Goal: Task Accomplishment & Management: Use online tool/utility

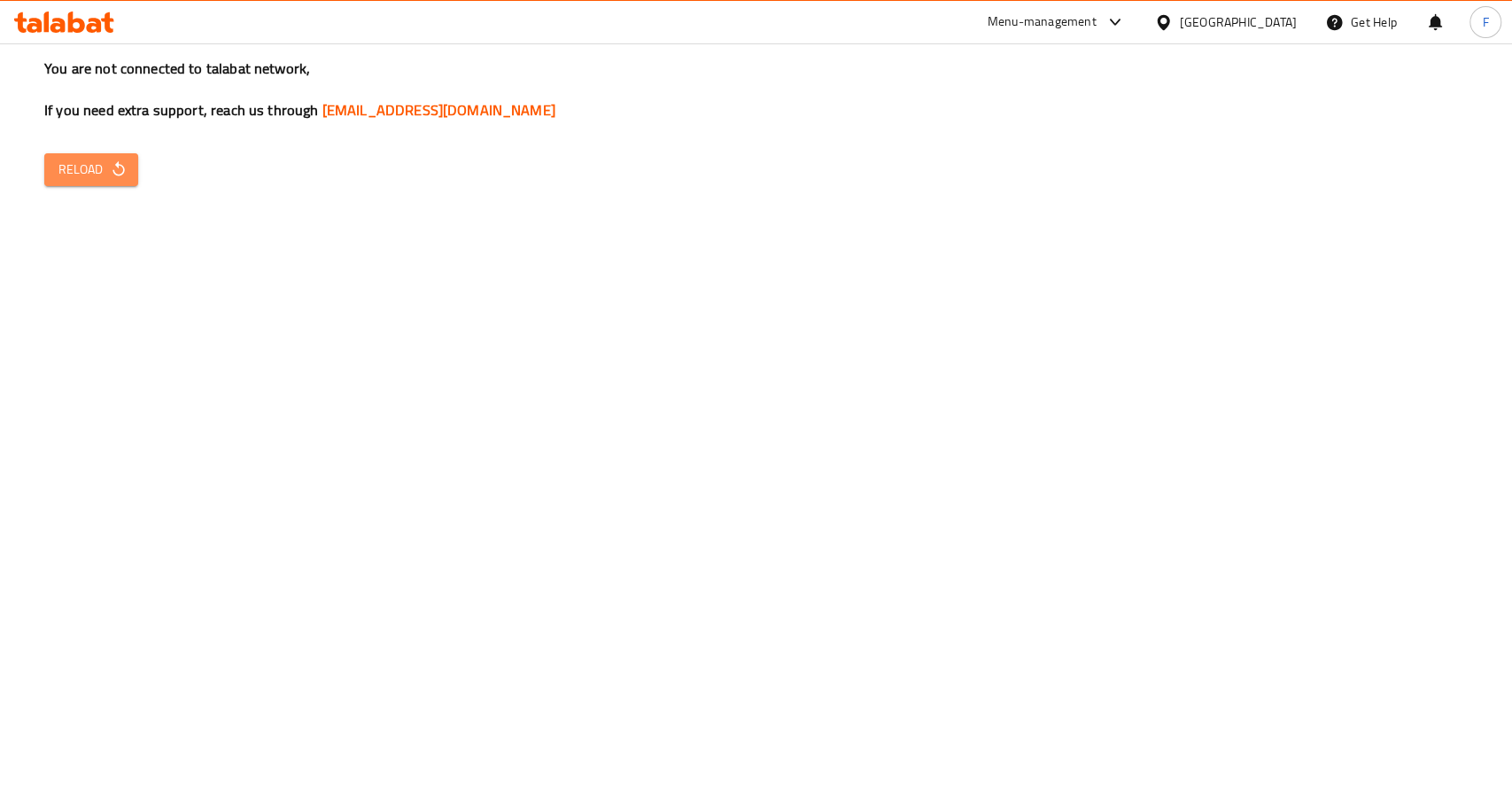
click at [80, 155] on button "Reload" at bounding box center [91, 169] width 94 height 33
click at [112, 174] on icon "button" at bounding box center [118, 168] width 18 height 18
click at [133, 504] on div "You are not connected to talabat network, If you need extra support, reach us t…" at bounding box center [756, 393] width 1512 height 786
click at [74, 176] on span "Reload" at bounding box center [91, 169] width 65 height 22
